Goal: Task Accomplishment & Management: Manage account settings

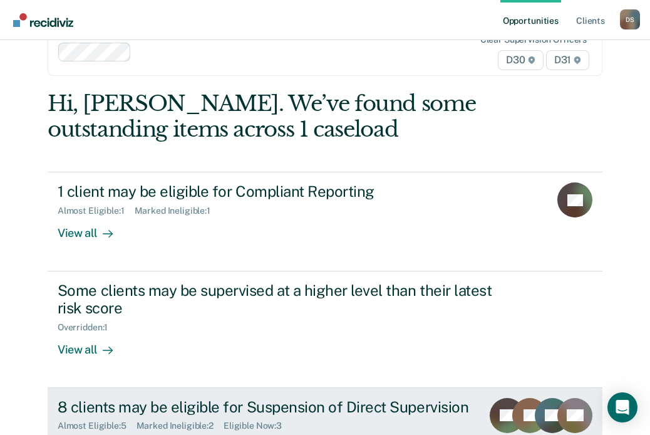
scroll to position [83, 0]
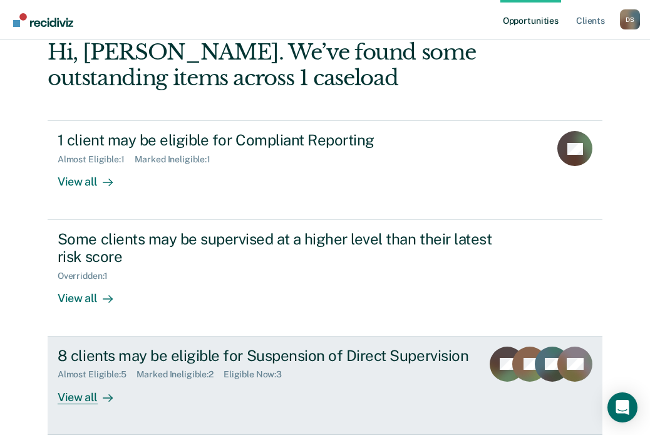
click at [93, 368] on div "View all" at bounding box center [93, 392] width 70 height 24
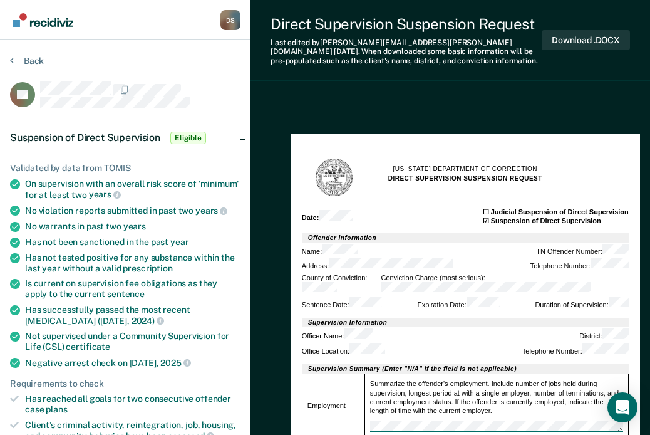
type textarea "x"
click at [26, 62] on button "Back" at bounding box center [27, 60] width 34 height 11
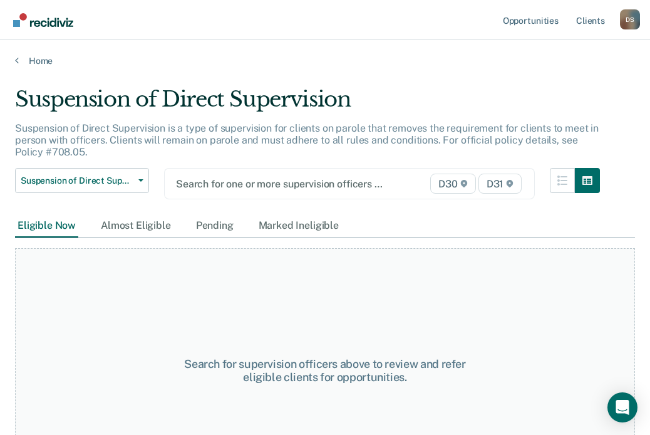
click at [237, 184] on div at bounding box center [297, 184] width 242 height 14
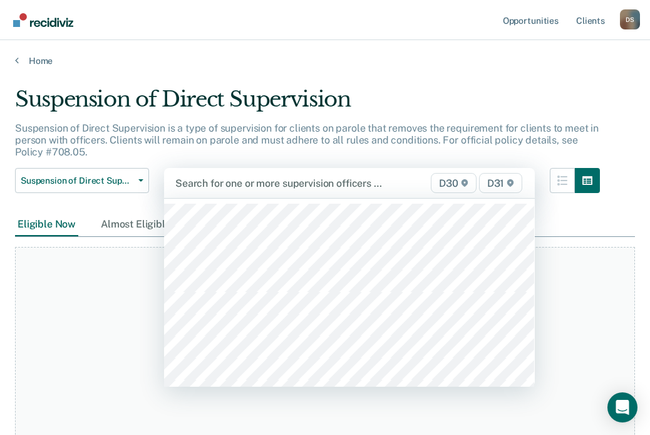
click at [224, 195] on div "Search for one or more supervision officers … D30 D31" at bounding box center [349, 183] width 371 height 30
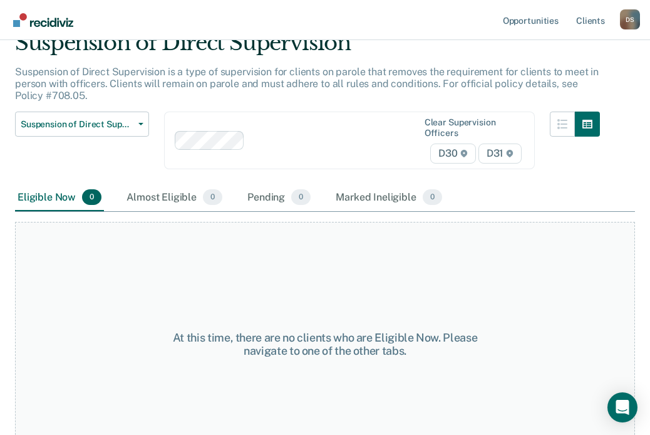
scroll to position [25, 0]
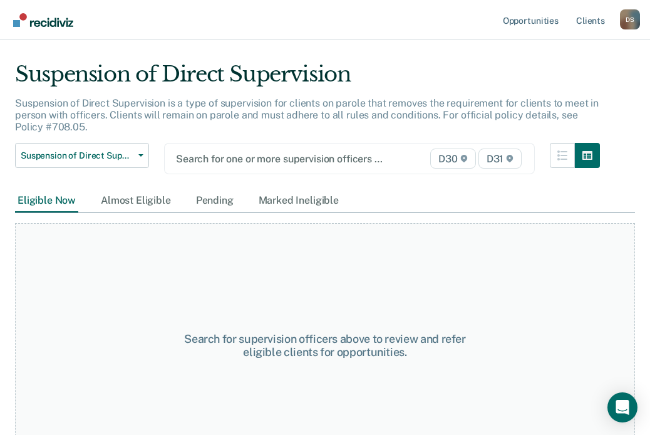
click at [230, 163] on div at bounding box center [297, 159] width 242 height 14
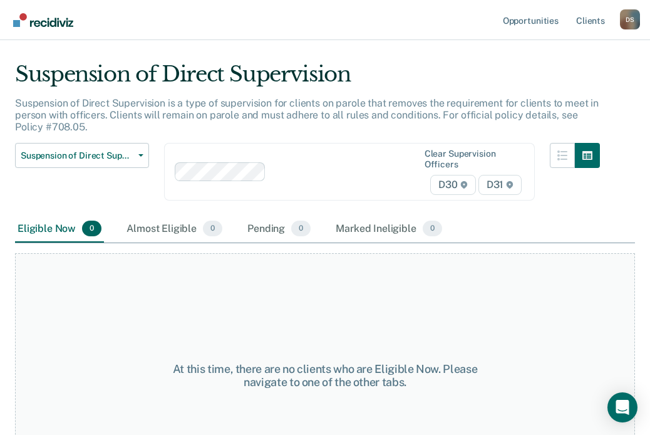
scroll to position [88, 0]
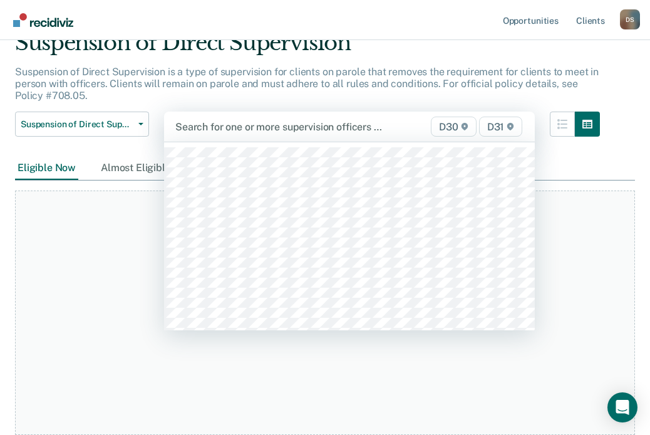
click at [251, 125] on div at bounding box center [296, 127] width 243 height 14
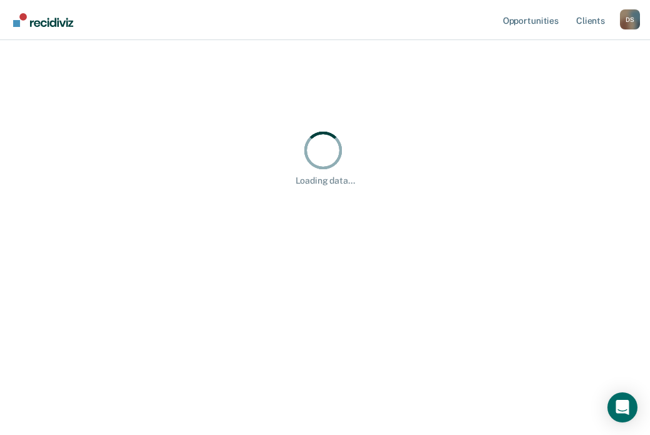
scroll to position [0, 0]
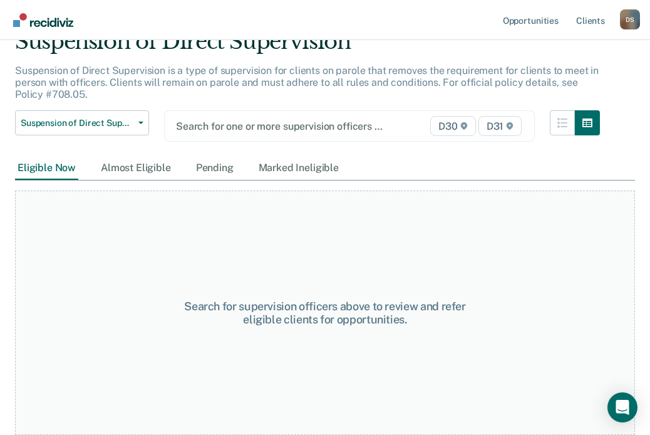
click at [246, 133] on div "Search for one or more supervision officers …" at bounding box center [297, 126] width 245 height 17
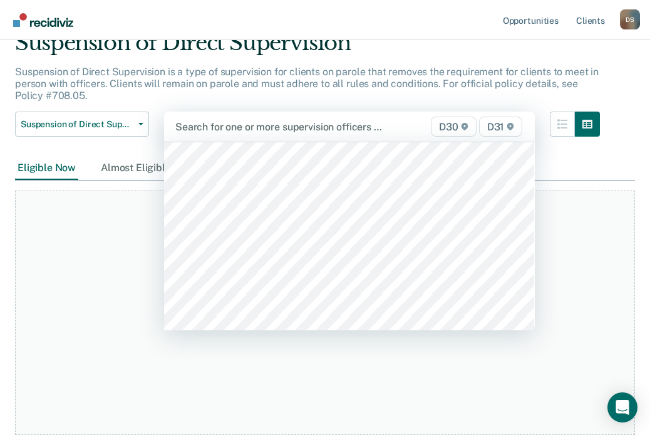
scroll to position [1901, 0]
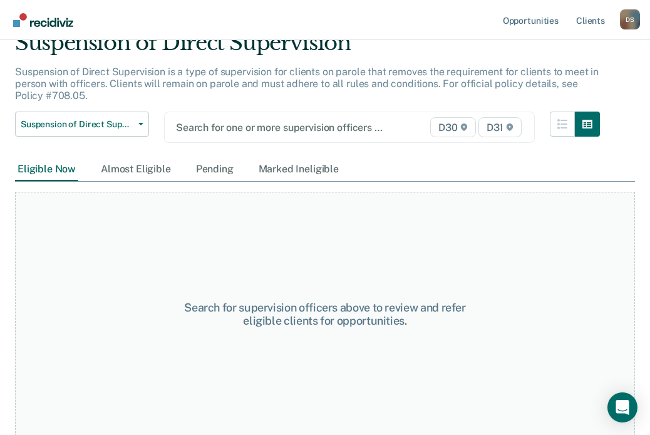
click at [245, 145] on div "Suspension of Direct Supervision Compliant Reporting Supervision Level Downgrad…" at bounding box center [307, 135] width 585 height 46
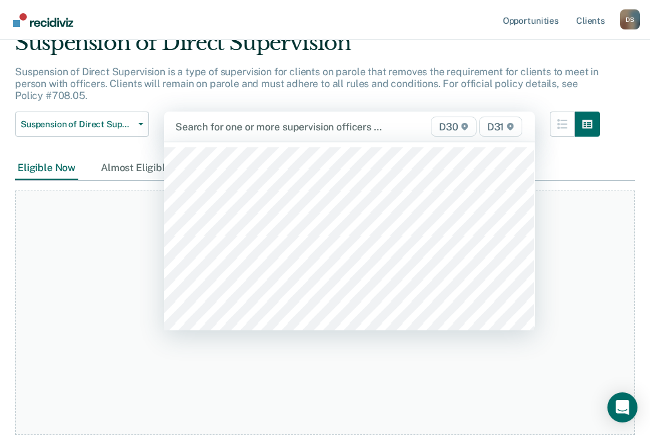
click at [245, 139] on div "Search for one or more supervision officers … D30 D31" at bounding box center [349, 127] width 371 height 30
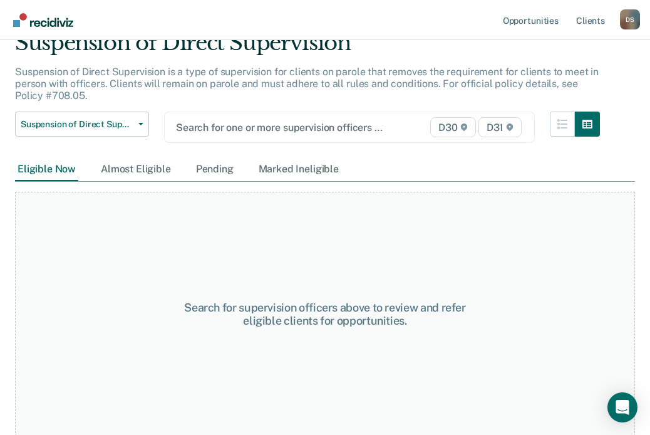
click at [247, 138] on div "Search for one or more supervision officers … D30 D31" at bounding box center [349, 127] width 371 height 31
click at [255, 140] on div "Search for one or more supervision officers … D30 D31" at bounding box center [349, 127] width 371 height 31
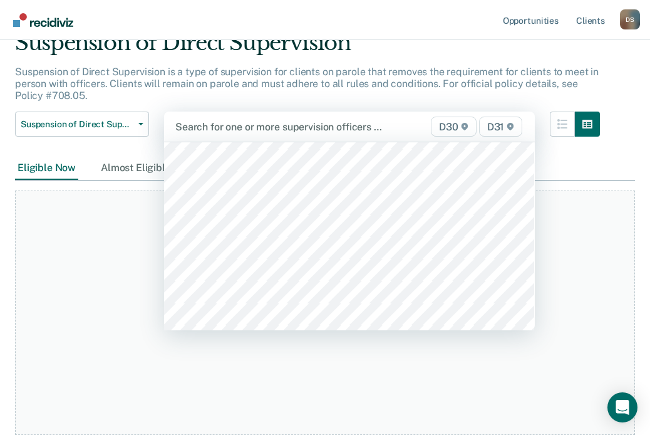
scroll to position [1128, 0]
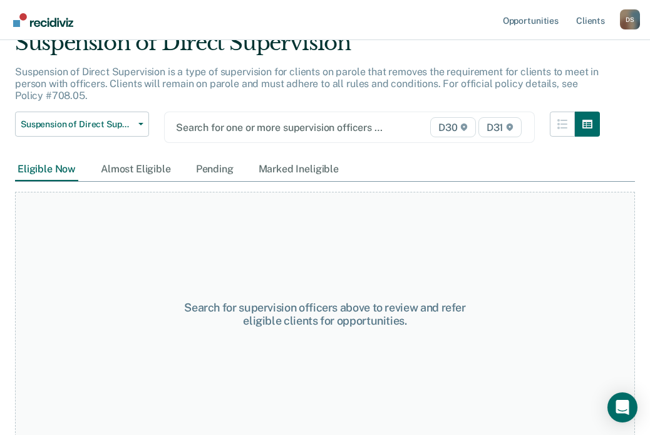
click at [246, 143] on div "Suspension of Direct Supervision Compliant Reporting Supervision Level Downgrad…" at bounding box center [307, 135] width 585 height 46
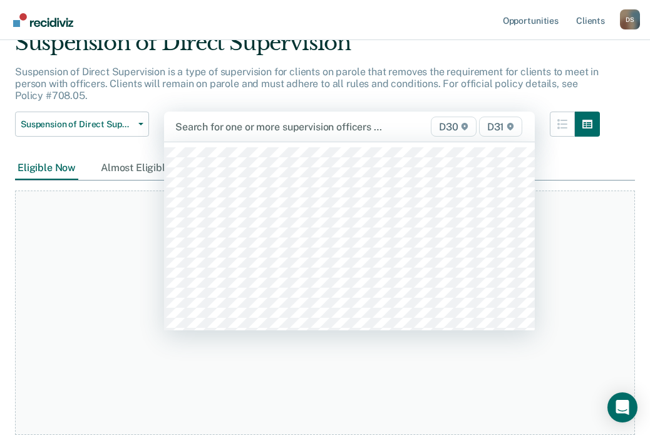
click at [239, 139] on div "Search for one or more supervision officers … D30 D31" at bounding box center [349, 127] width 371 height 30
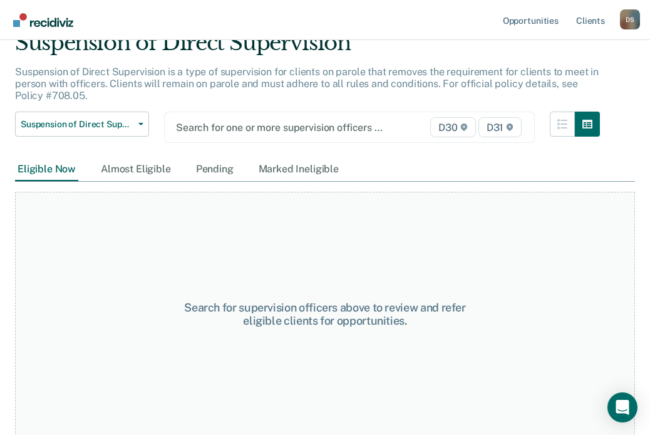
click at [248, 142] on div "option [PERSON_NAME], deselected. Search for one or more supervision officers ……" at bounding box center [349, 127] width 371 height 31
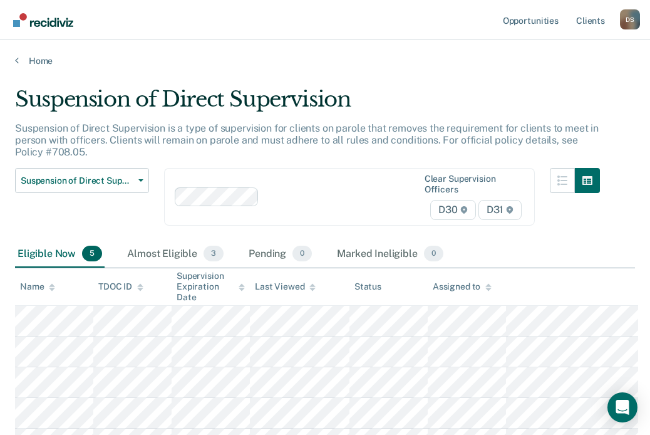
scroll to position [24, 0]
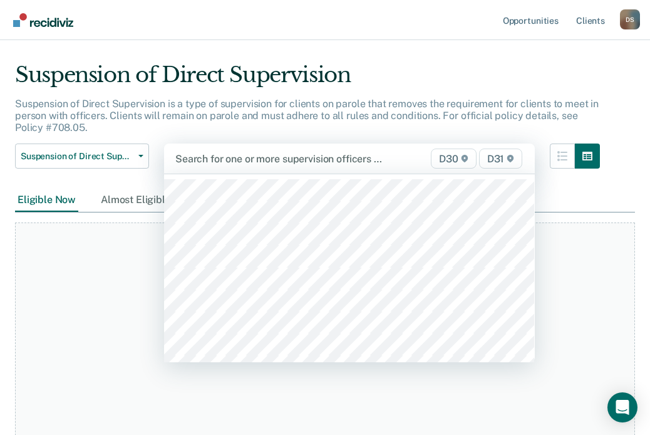
click at [241, 168] on div "Search for one or more supervision officers … D30 D31" at bounding box center [349, 158] width 371 height 30
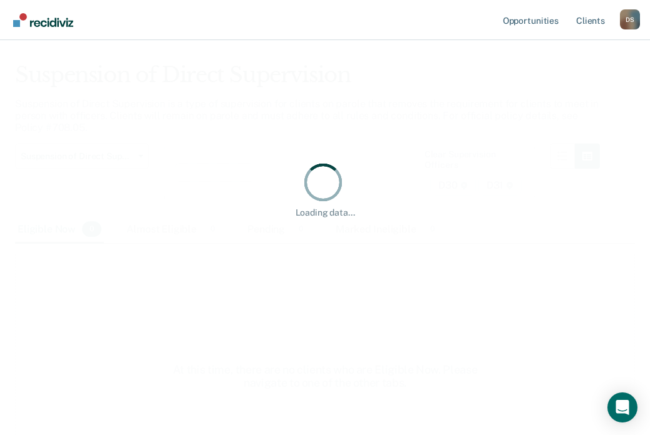
scroll to position [0, 0]
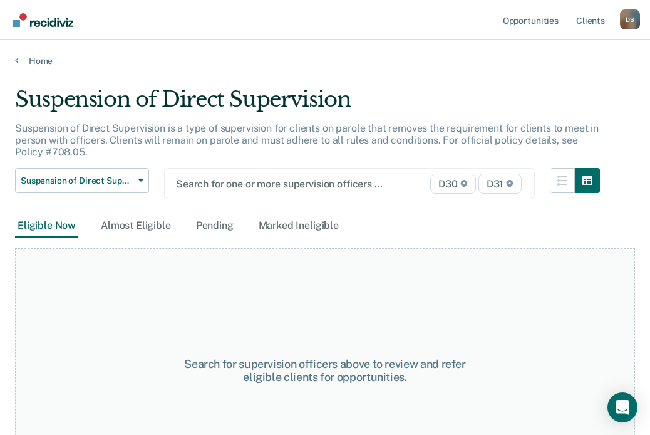
click at [242, 199] on div "option [PERSON_NAME], deselected. Search for one or more supervision officers ……" at bounding box center [349, 183] width 371 height 31
click at [241, 183] on div at bounding box center [297, 184] width 242 height 14
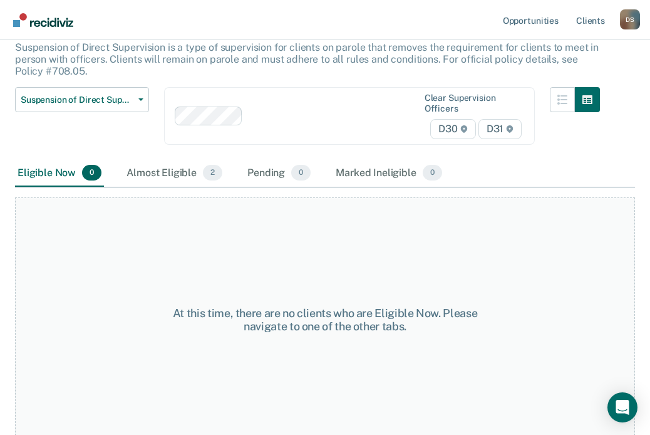
scroll to position [88, 0]
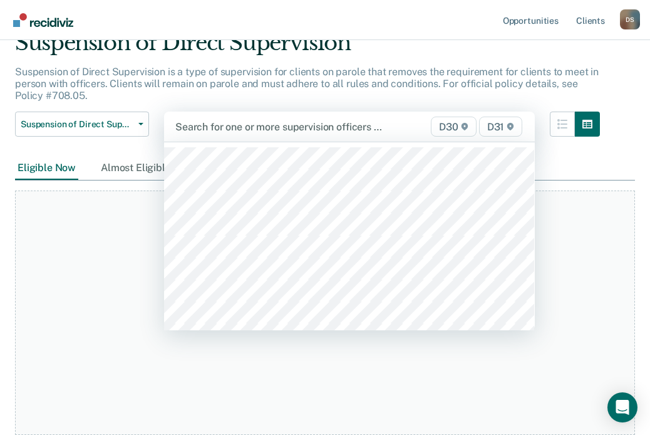
click at [209, 122] on div at bounding box center [296, 127] width 243 height 14
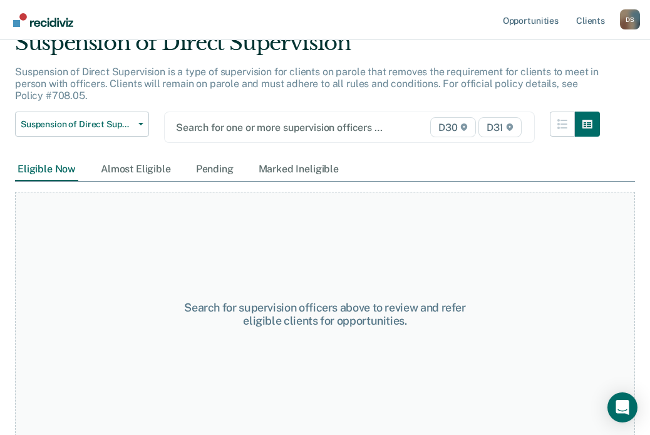
click at [239, 135] on div "Search for one or more supervision officers …" at bounding box center [297, 127] width 245 height 17
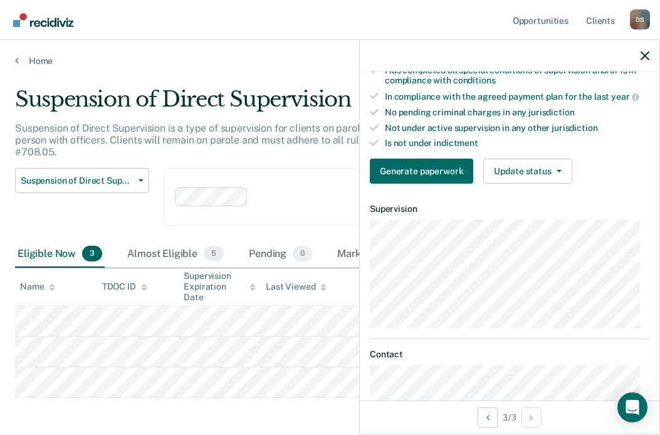
scroll to position [313, 0]
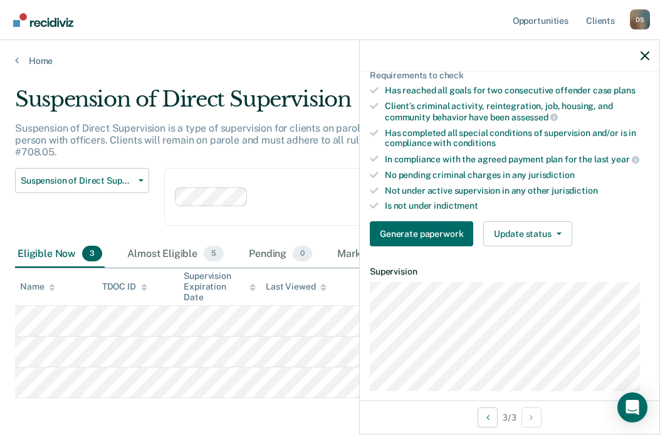
click at [537, 245] on div "Validated by data from [PERSON_NAME] On supervision with an overall risk score …" at bounding box center [509, 46] width 299 height 422
click at [536, 238] on button "Update status" at bounding box center [527, 233] width 88 height 25
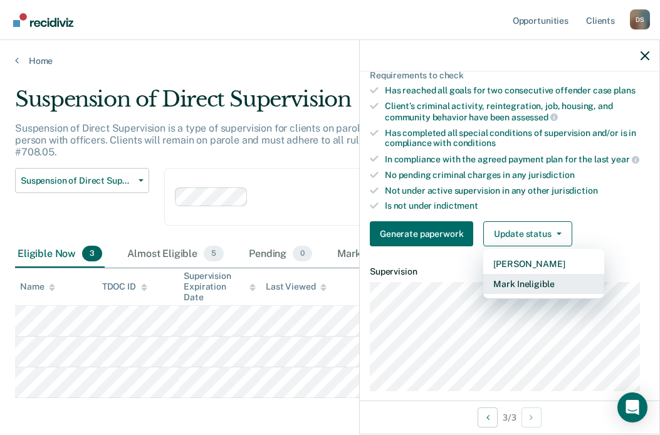
click at [524, 280] on button "Mark Ineligible" at bounding box center [543, 284] width 121 height 20
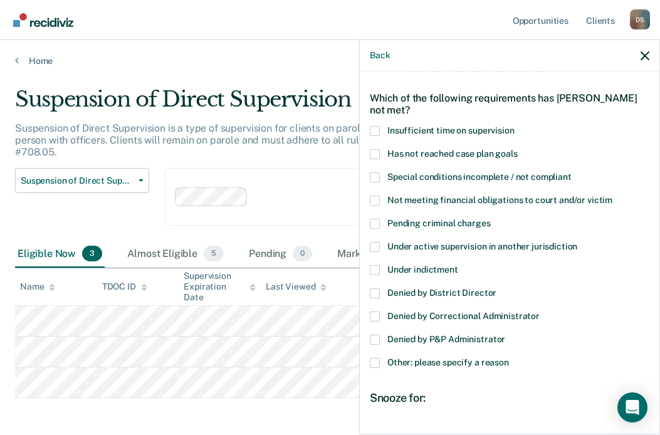
scroll to position [63, 0]
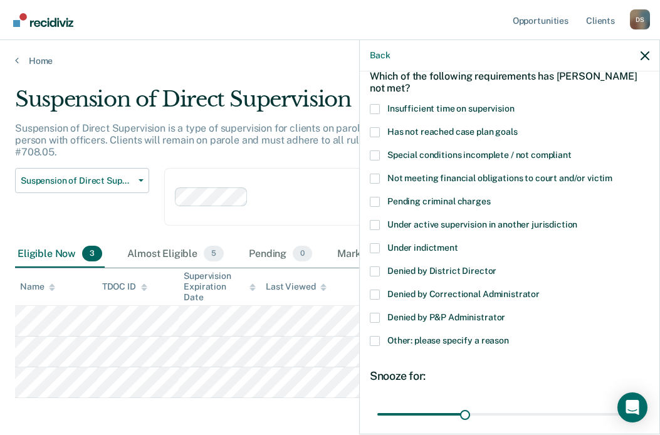
click at [444, 150] on span "Special conditions incomplete / not compliant" at bounding box center [479, 155] width 184 height 10
click at [571, 150] on input "Special conditions incomplete / not compliant" at bounding box center [571, 150] width 0 height 0
click at [449, 340] on span "Other: please specify a reason" at bounding box center [448, 340] width 122 height 10
click at [509, 336] on input "Other: please specify a reason" at bounding box center [509, 336] width 0 height 0
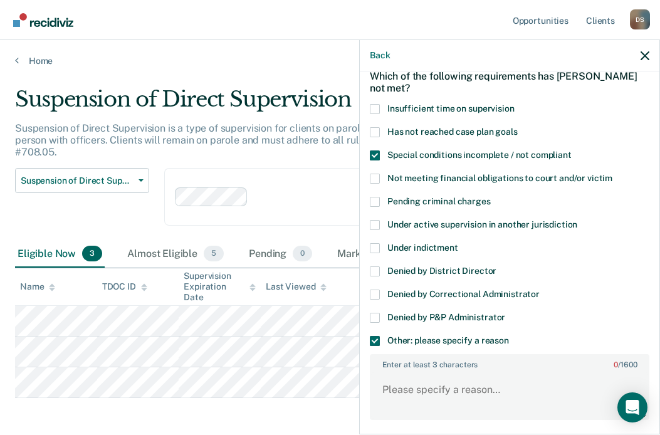
drag, startPoint x: 380, startPoint y: 338, endPoint x: 414, endPoint y: 382, distance: 55.4
click at [414, 368] on div "RW Which of the following requirements has [PERSON_NAME] not met? Insufficient …" at bounding box center [509, 304] width 279 height 561
click at [405, 368] on textarea "Enter at least 3 characters 0 / 1600" at bounding box center [509, 395] width 277 height 46
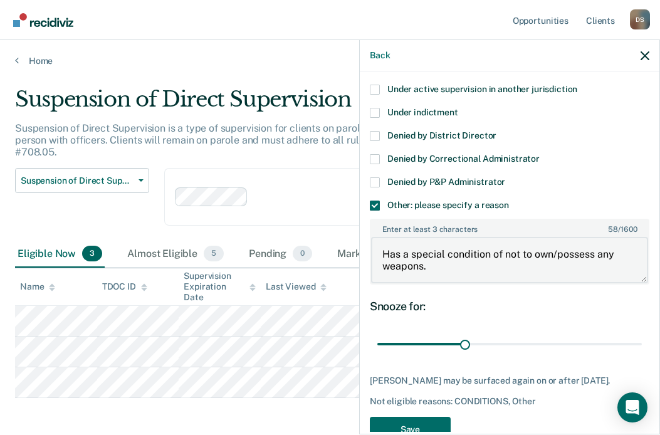
scroll to position [167, 0]
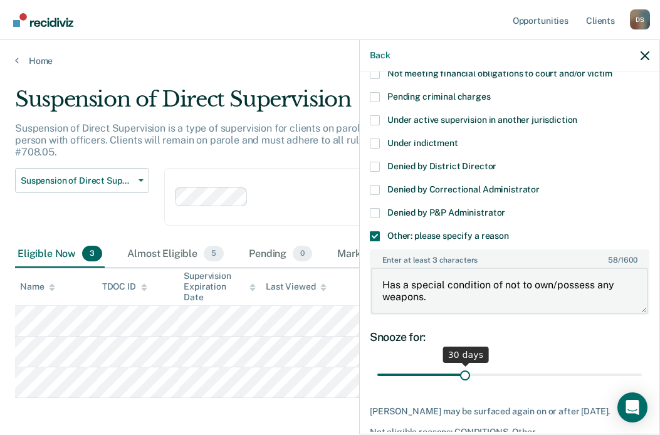
type textarea "Has a special condition of not to own/possess any weapons."
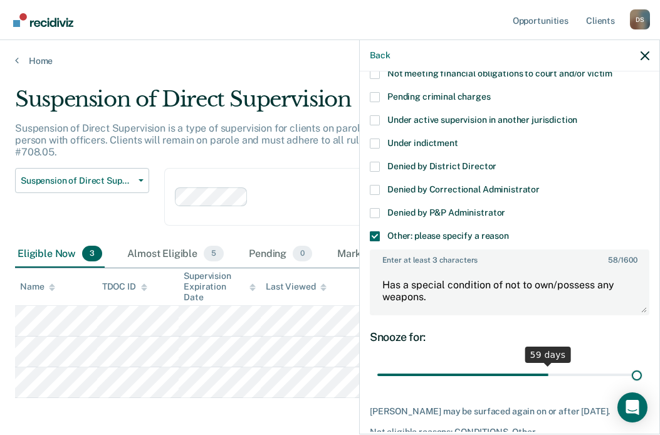
drag, startPoint x: 464, startPoint y: 373, endPoint x: 680, endPoint y: 371, distance: 216.1
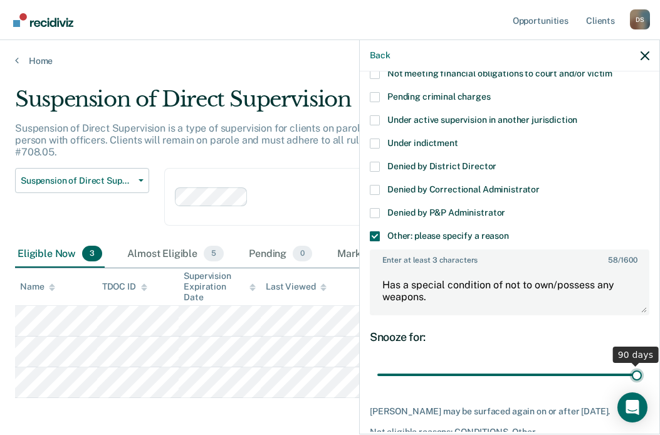
type input "90"
click at [610, 368] on input "range" at bounding box center [509, 375] width 264 height 22
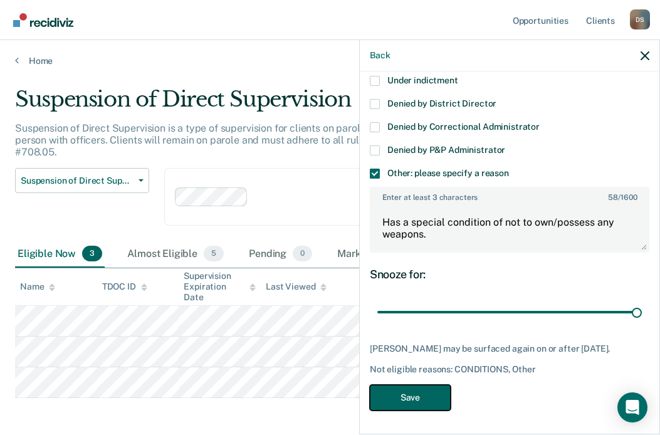
click at [392, 368] on button "Save" at bounding box center [410, 398] width 81 height 26
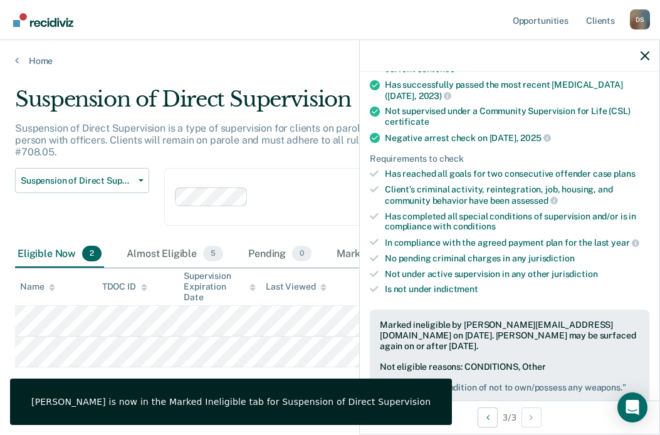
click at [284, 196] on div at bounding box center [339, 196] width 172 height 14
click at [246, 153] on div "Suspension of Direct Supervision is a type of supervision for clients on parole…" at bounding box center [312, 145] width 594 height 46
click at [610, 51] on icon "button" at bounding box center [644, 55] width 9 height 9
